Goal: Answer question/provide support

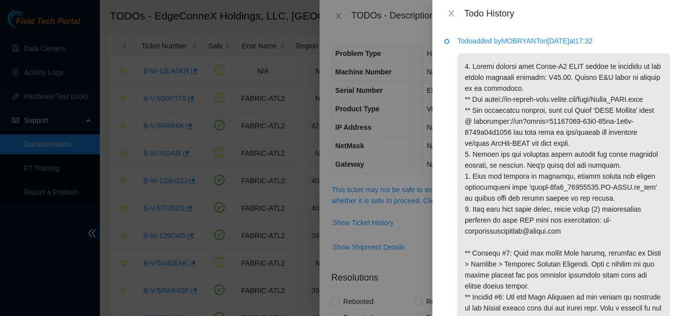
scroll to position [92, 0]
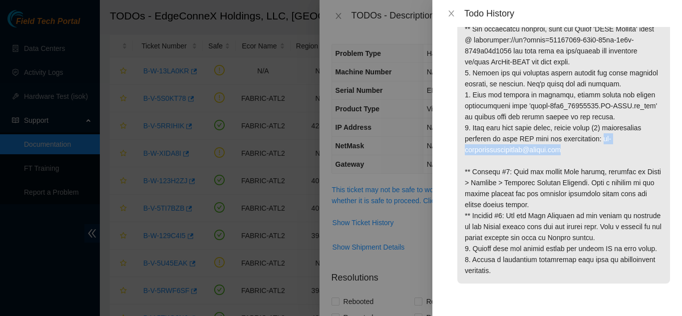
drag, startPoint x: 594, startPoint y: 140, endPoint x: 605, endPoint y: 146, distance: 12.3
click at [605, 146] on p at bounding box center [563, 128] width 213 height 312
copy p "[EMAIL_ADDRESS][DOMAIN_NAME]"
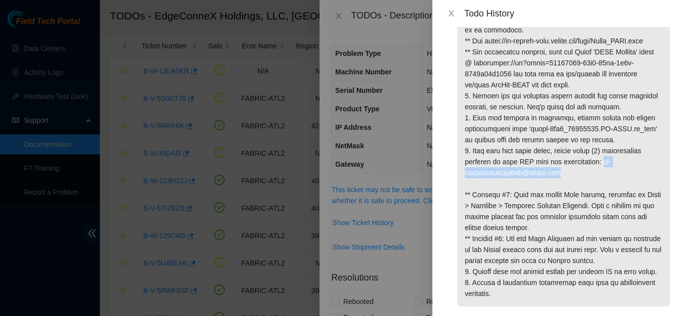
scroll to position [42, 0]
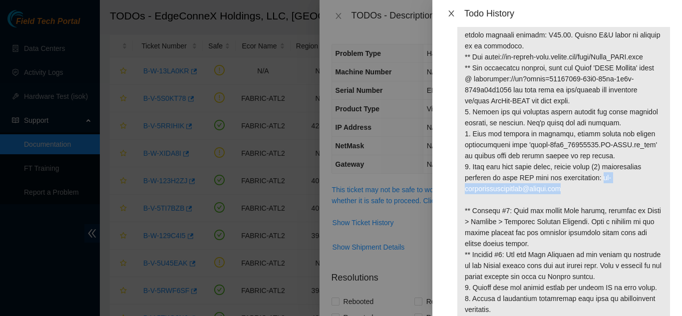
click at [452, 14] on icon "close" at bounding box center [451, 13] width 8 height 8
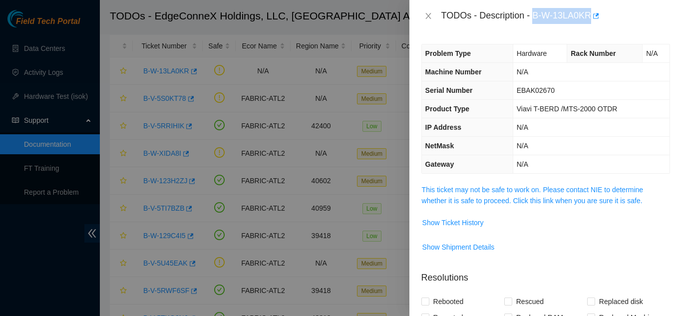
drag, startPoint x: 533, startPoint y: 15, endPoint x: 590, endPoint y: 21, distance: 57.2
click at [590, 21] on div "TODOs - Description - B-W-13LA0KR" at bounding box center [555, 16] width 229 height 16
copy div "B-W-13LA0KR"
click at [459, 224] on span "Show Ticket History" at bounding box center [452, 222] width 61 height 11
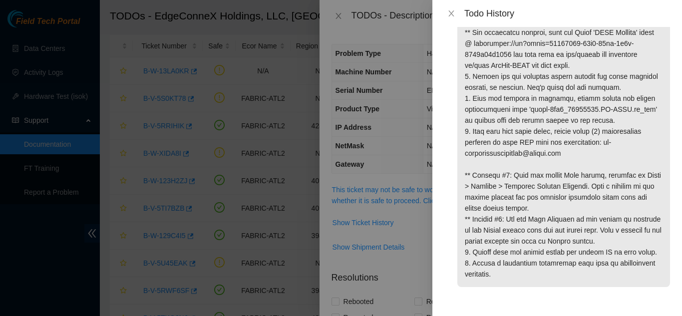
scroll to position [92, 0]
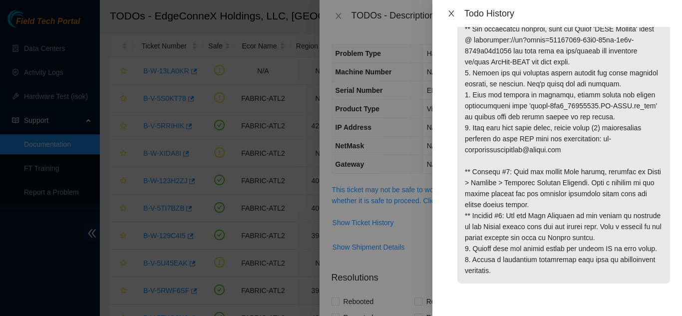
click at [450, 16] on icon "close" at bounding box center [451, 13] width 8 height 8
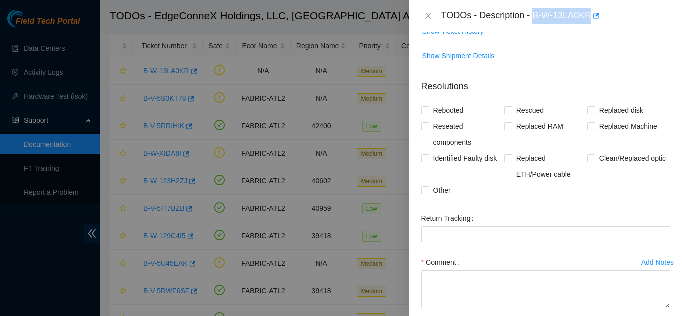
scroll to position [200, 0]
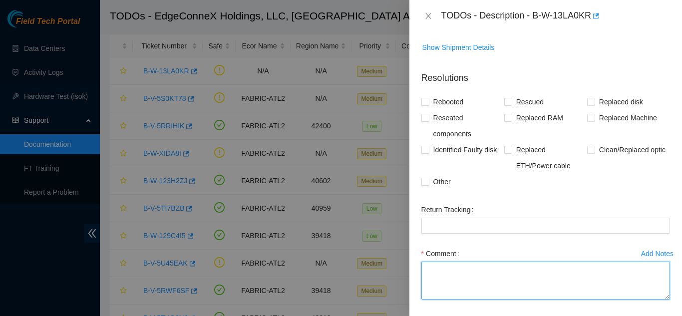
click at [460, 282] on textarea "Comment" at bounding box center [545, 281] width 249 height 38
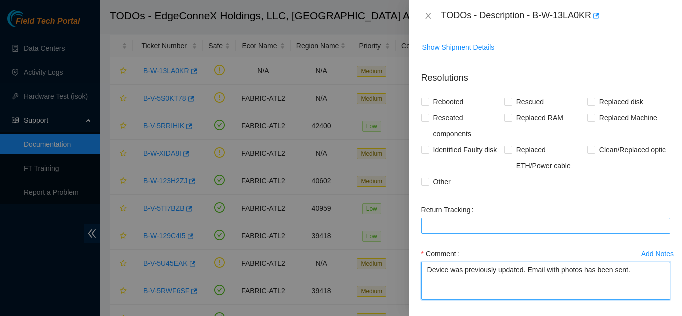
scroll to position [241, 0]
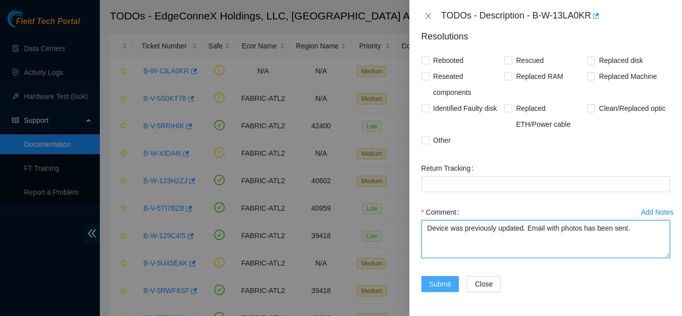
type textarea "Device was previously updated. Email with photos has been sent."
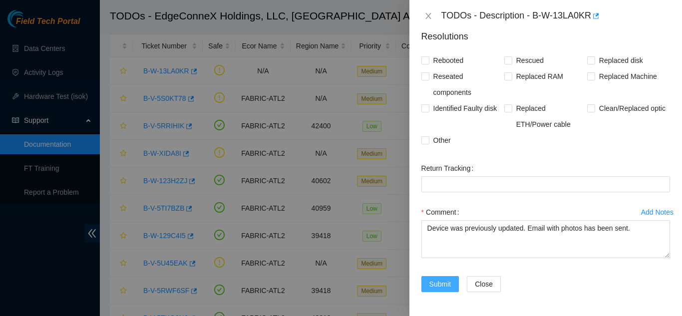
click at [431, 289] on span "Submit" at bounding box center [440, 284] width 22 height 11
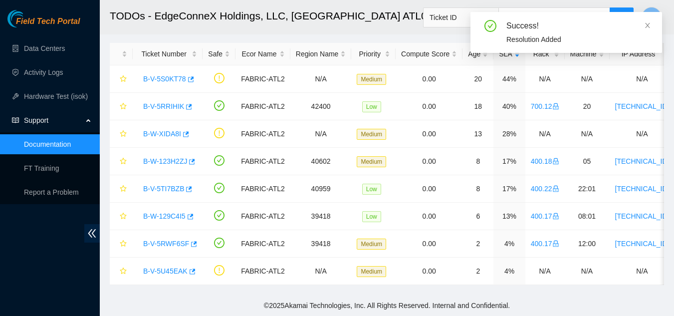
scroll to position [49, 0]
